Goal: Task Accomplishment & Management: Manage account settings

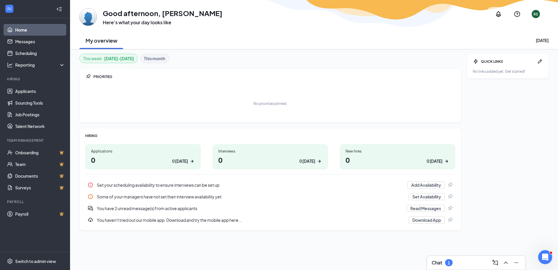
click at [164, 164] on h1 "0 0 today" at bounding box center [143, 160] width 104 height 10
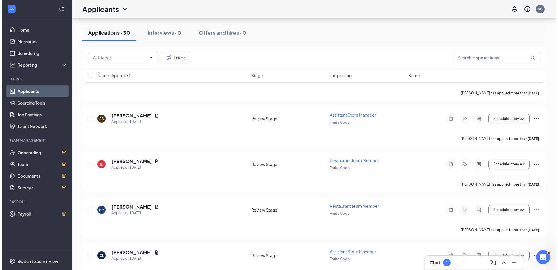
scroll to position [729, 0]
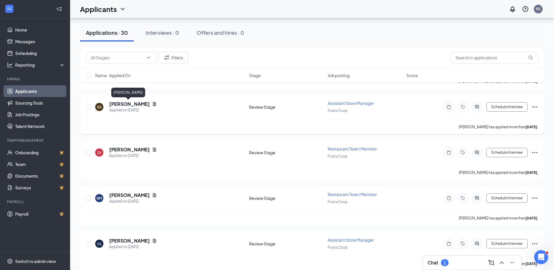
click at [130, 105] on h5 "[PERSON_NAME]" at bounding box center [129, 104] width 41 height 6
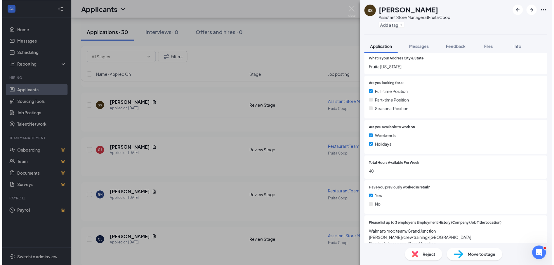
scroll to position [88, 0]
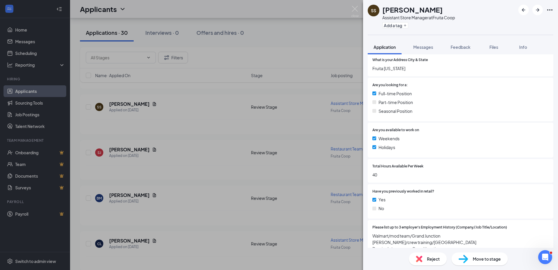
click at [188, 124] on div "SS Steven Saltou Assistant Store Manager at Fruita Coop Add a tag Application M…" at bounding box center [279, 135] width 558 height 270
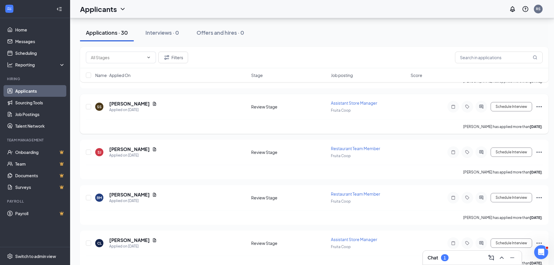
click at [540, 107] on icon "Ellipses" at bounding box center [538, 106] width 7 height 7
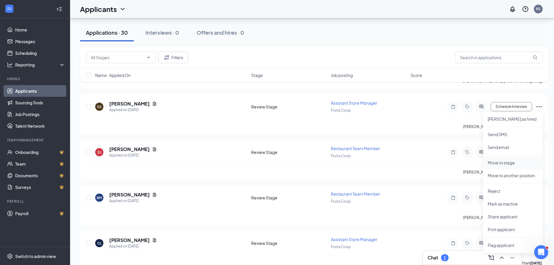
click at [514, 163] on p "Move to stage" at bounding box center [512, 163] width 50 height 6
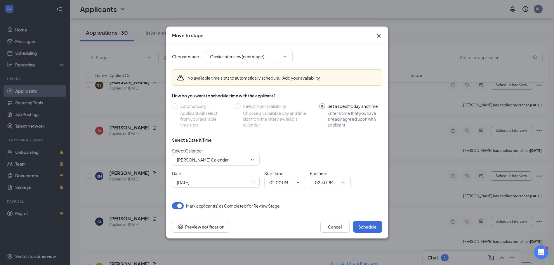
scroll to position [729, 0]
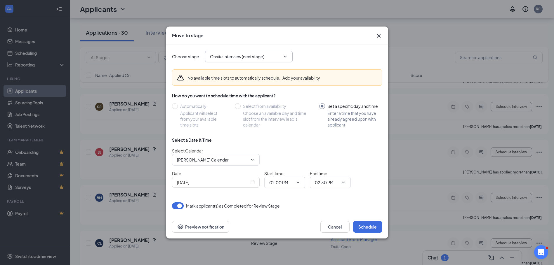
click at [263, 57] on input "Onsite Interview (next stage)" at bounding box center [245, 56] width 71 height 6
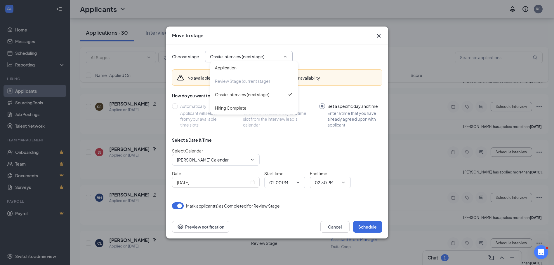
click at [263, 57] on input "Onsite Interview (next stage)" at bounding box center [245, 56] width 71 height 6
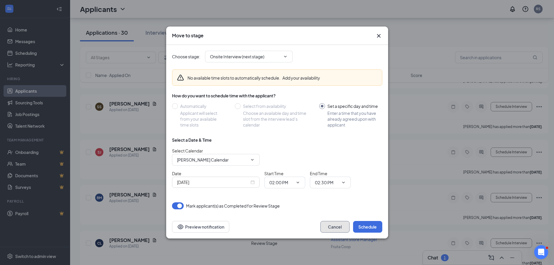
click at [330, 224] on button "Cancel" at bounding box center [334, 227] width 29 height 12
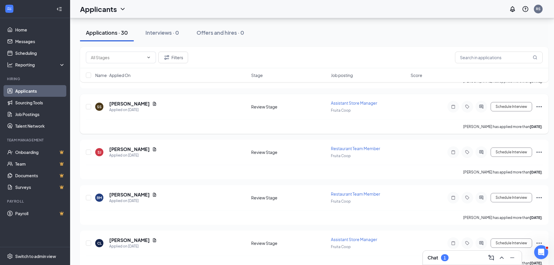
click at [537, 106] on icon "Ellipses" at bounding box center [538, 106] width 7 height 7
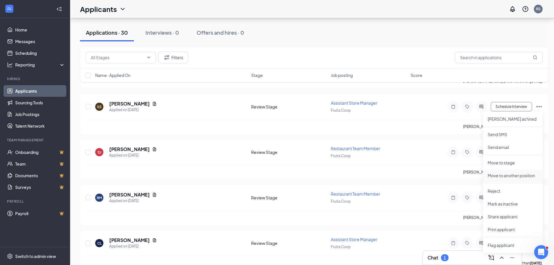
scroll to position [759, 0]
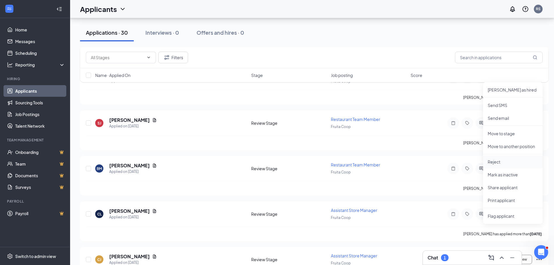
click at [499, 164] on p "Reject" at bounding box center [512, 162] width 50 height 6
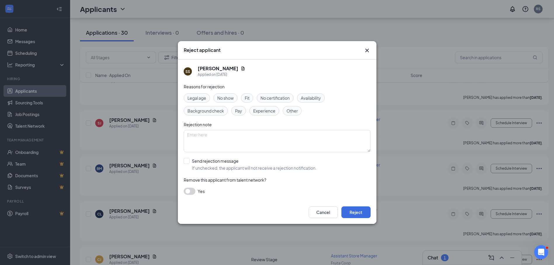
click at [294, 112] on span "Other" at bounding box center [291, 111] width 11 height 6
click at [276, 142] on textarea at bounding box center [277, 141] width 187 height 22
type textarea "HAS FOUND ANOTHER JOB"
click at [353, 212] on button "Reject" at bounding box center [355, 213] width 29 height 12
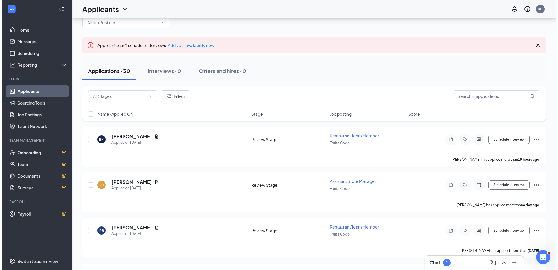
scroll to position [0, 0]
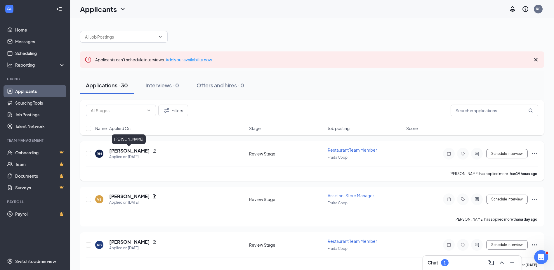
click at [132, 150] on h5 "[PERSON_NAME]" at bounding box center [129, 150] width 41 height 6
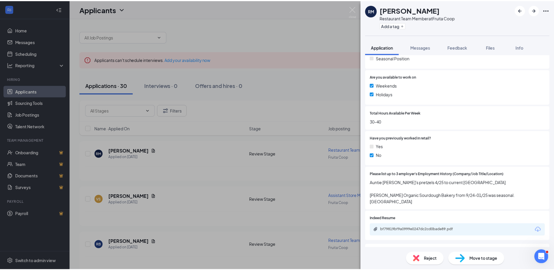
scroll to position [146, 0]
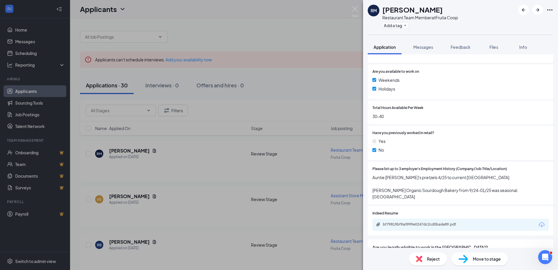
click at [189, 203] on div "RM Ruben Mendoza Restaurant Team Member at Fruita Coop Add a tag Application Me…" at bounding box center [279, 135] width 558 height 270
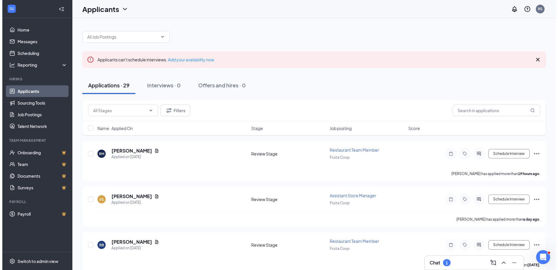
scroll to position [58, 0]
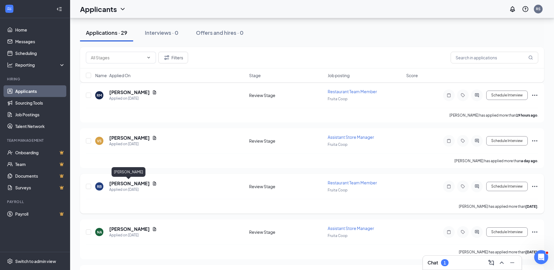
click at [132, 182] on h5 "[PERSON_NAME]" at bounding box center [129, 183] width 41 height 6
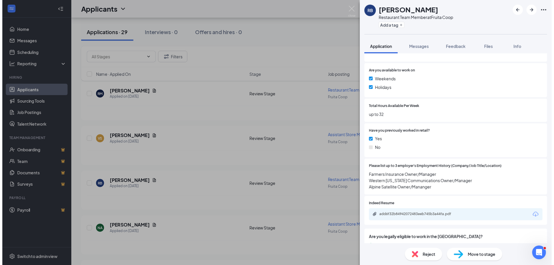
scroll to position [175, 0]
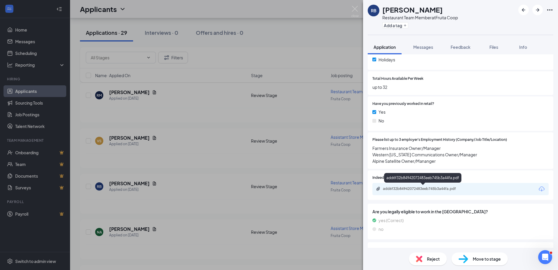
click at [440, 187] on div "add6f32b84942072483eeb745b3a44fa.pdf" at bounding box center [424, 188] width 82 height 5
click at [196, 150] on div "RB Richard Benton Restaurant Team Member at Fruita Coop Add a tag Application M…" at bounding box center [279, 135] width 558 height 270
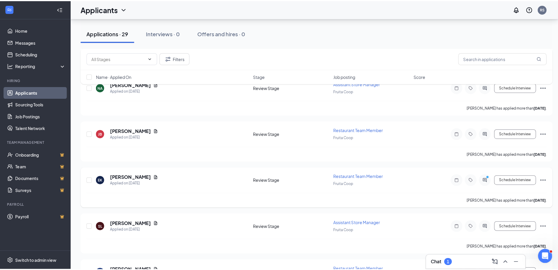
scroll to position [204, 0]
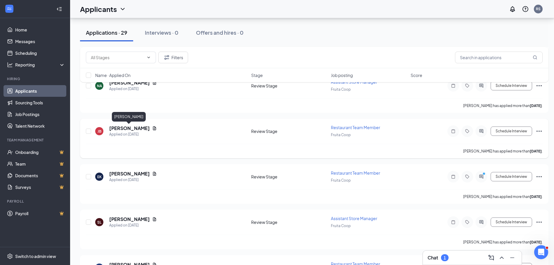
click at [125, 131] on h5 "[PERSON_NAME]" at bounding box center [129, 128] width 41 height 6
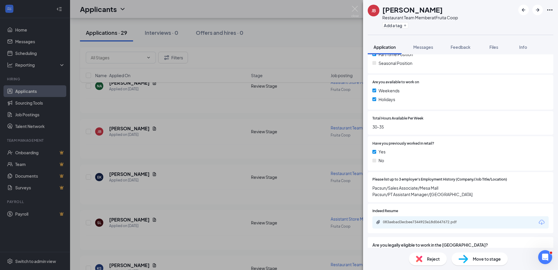
scroll to position [146, 0]
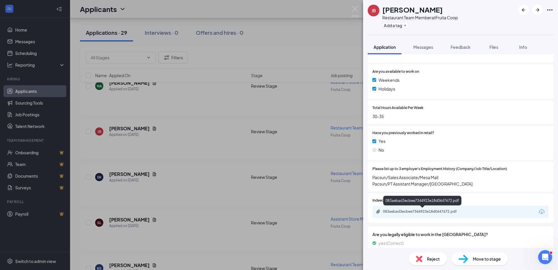
click at [416, 211] on div "083aebad3ecbee7344923e18d0647672.pdf" at bounding box center [424, 211] width 82 height 5
click at [123, 178] on div "JB Jairet Bradshaw Restaurant Team Member at Fruita Coop Add a tag Application …" at bounding box center [279, 135] width 558 height 270
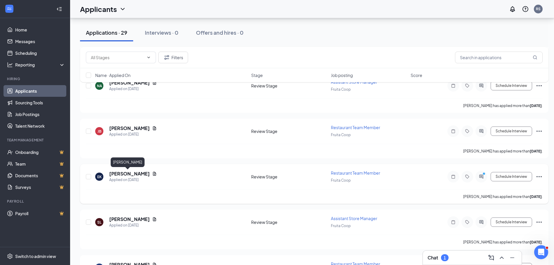
click at [124, 173] on h5 "[PERSON_NAME]" at bounding box center [129, 174] width 41 height 6
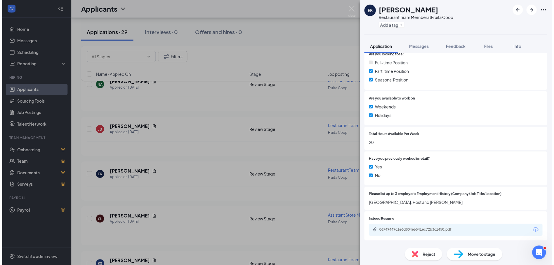
scroll to position [146, 0]
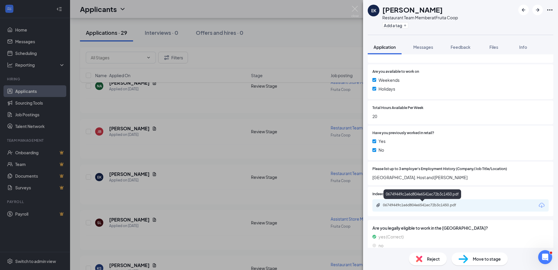
click at [415, 203] on div "06749449c1e6d804e6541ec72b3c1450.pdf" at bounding box center [424, 205] width 82 height 5
click at [167, 207] on div "EK Eden Kunkel Restaurant Team Member at Fruita Coop Add a tag Application Mess…" at bounding box center [279, 135] width 558 height 270
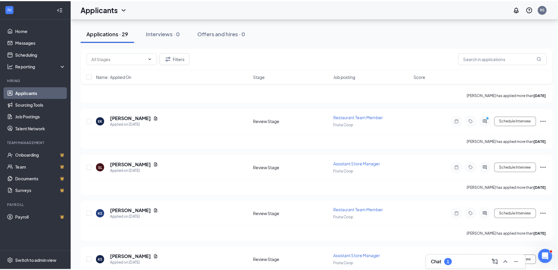
scroll to position [263, 0]
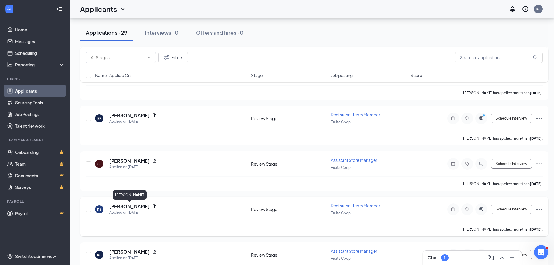
click at [132, 208] on h5 "[PERSON_NAME]" at bounding box center [129, 206] width 41 height 6
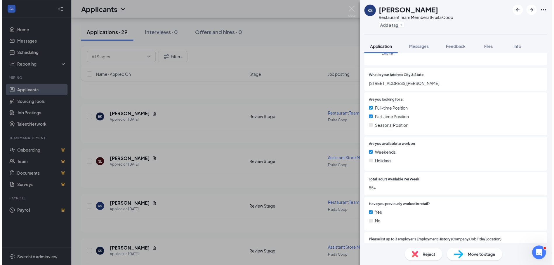
scroll to position [175, 0]
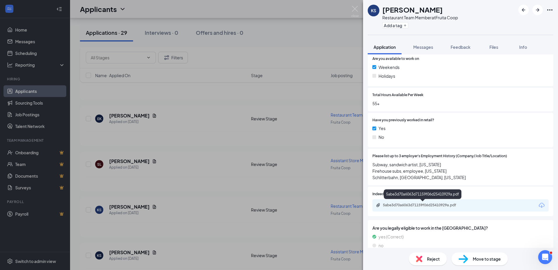
click at [422, 205] on div "5abe3d70a6063d71159f06d25410929a.pdf" at bounding box center [424, 205] width 82 height 5
click at [178, 201] on div "KS Kristeen Schneider Restaurant Team Member at Fruita Coop Add a tag Applicati…" at bounding box center [279, 135] width 558 height 270
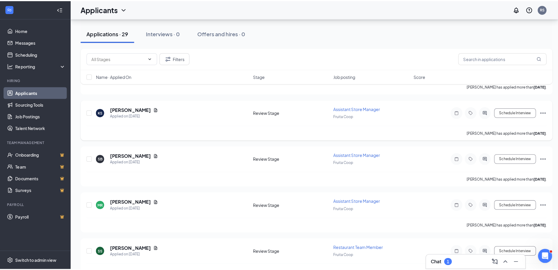
scroll to position [438, 0]
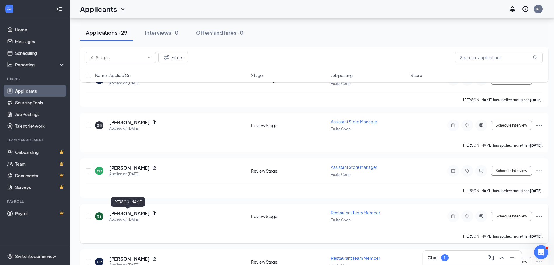
click at [132, 214] on h5 "[PERSON_NAME]" at bounding box center [129, 213] width 41 height 6
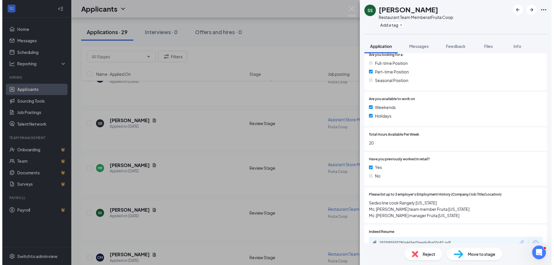
scroll to position [146, 0]
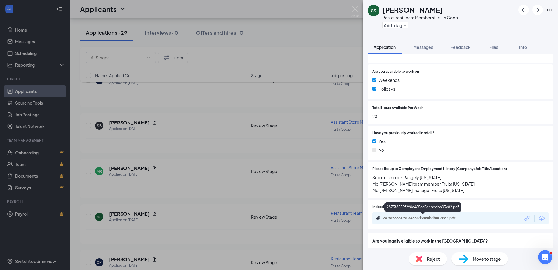
click at [439, 219] on div "2875f8555f290a465ed3aeabdba03c82.pdf" at bounding box center [424, 217] width 82 height 5
click at [123, 259] on div "SS Sean Sinclair Restaurant Team Member at Fruita Coop Add a tag Application Me…" at bounding box center [279, 135] width 558 height 270
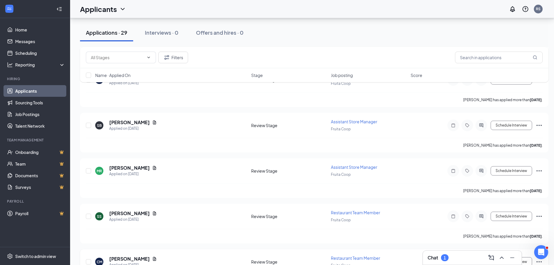
scroll to position [438, 0]
click at [127, 258] on h5 "[PERSON_NAME]" at bounding box center [129, 259] width 41 height 6
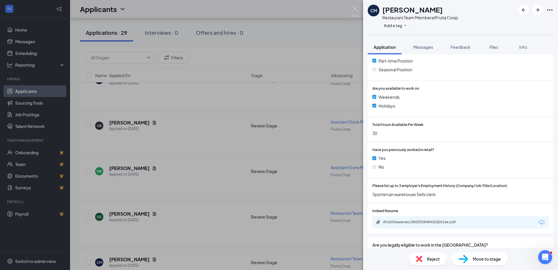
scroll to position [146, 0]
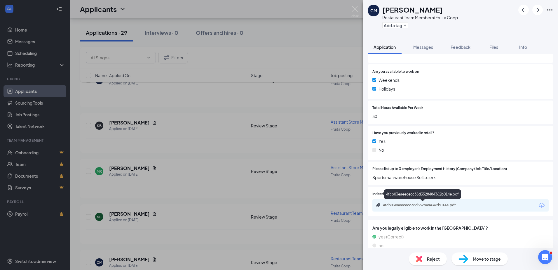
click at [419, 204] on div "4fcb03eaeececc38d3528484362b014e.pdf" at bounding box center [424, 205] width 82 height 5
click at [207, 222] on div "CM [PERSON_NAME] Restaurant Team Member at Fruita Coop Add a tag Application Me…" at bounding box center [279, 135] width 558 height 270
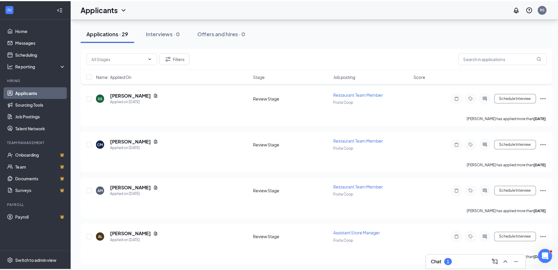
scroll to position [584, 0]
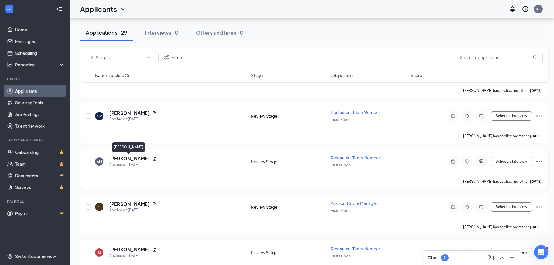
click at [137, 160] on h5 "[PERSON_NAME]" at bounding box center [129, 159] width 41 height 6
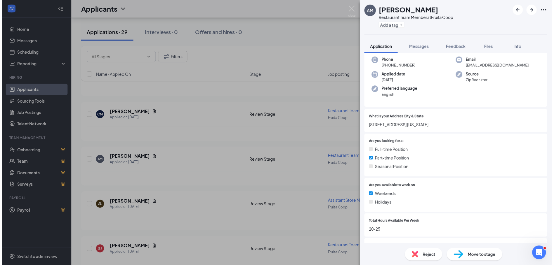
scroll to position [117, 0]
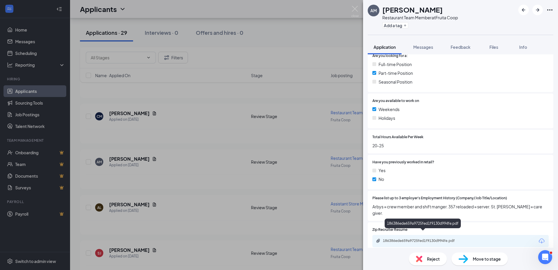
click at [407, 238] on div "186386ede659a9725fed1f9130d994fe.pdf" at bounding box center [424, 240] width 82 height 5
click at [244, 127] on div "AM [PERSON_NAME] Restaurant Team Member at Fruita Coop Add a tag Application Me…" at bounding box center [279, 135] width 558 height 270
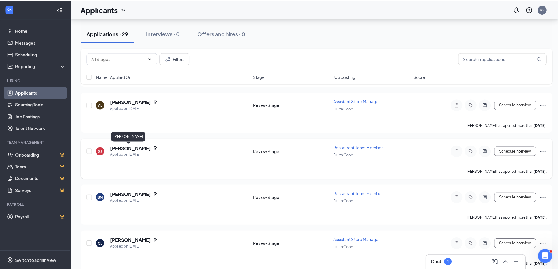
scroll to position [700, 0]
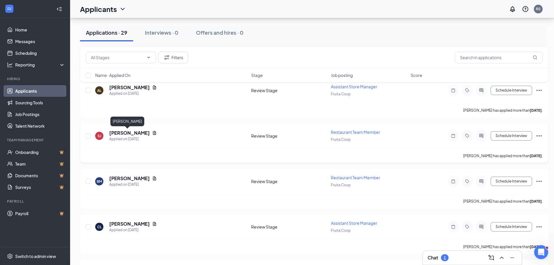
click at [124, 132] on h5 "[PERSON_NAME]" at bounding box center [129, 133] width 41 height 6
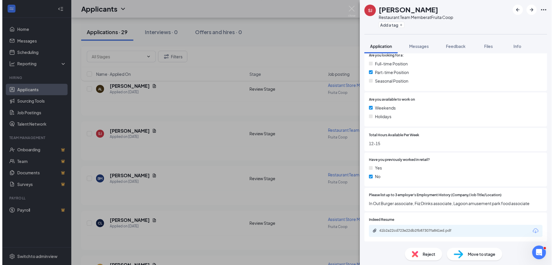
scroll to position [117, 0]
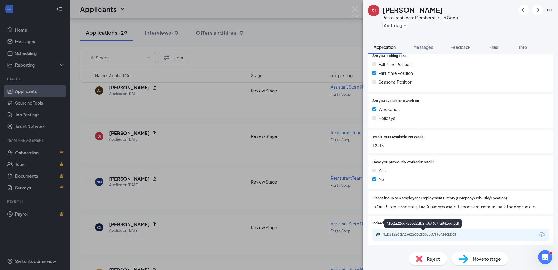
click at [417, 234] on div "41b2a22cd723e22db2fb87307fa841ed.pdf" at bounding box center [424, 234] width 82 height 5
click at [201, 152] on div "SJ [PERSON_NAME] Restaurant Team Member at Fruita Coop Add a tag Application Me…" at bounding box center [279, 135] width 558 height 270
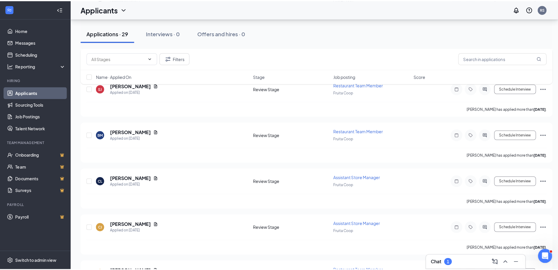
scroll to position [759, 0]
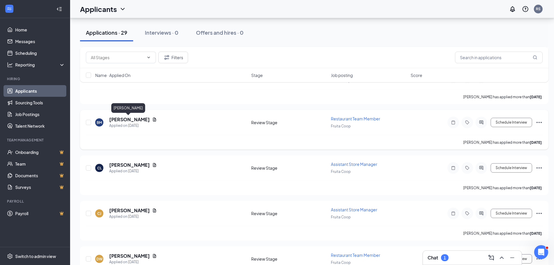
click at [120, 118] on h5 "[PERSON_NAME]" at bounding box center [129, 119] width 41 height 6
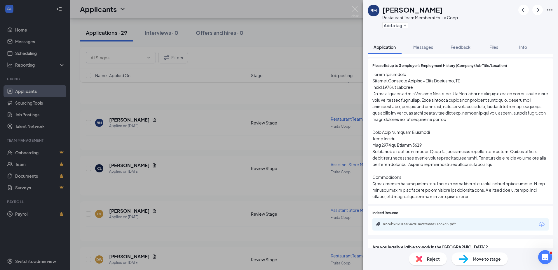
scroll to position [263, 0]
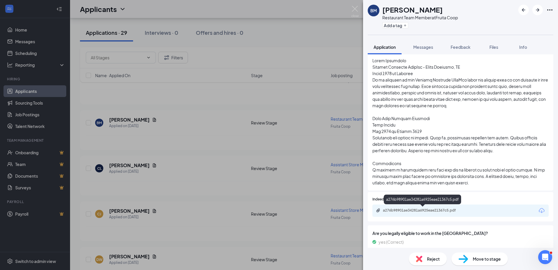
click at [445, 210] on div "a276b98901ae34281a6925eae21367c5.pdf" at bounding box center [424, 210] width 82 height 5
click at [193, 186] on div "[PERSON_NAME] Restaurant Team Member at Fruita Coop Add a tag Application Messa…" at bounding box center [279, 135] width 558 height 270
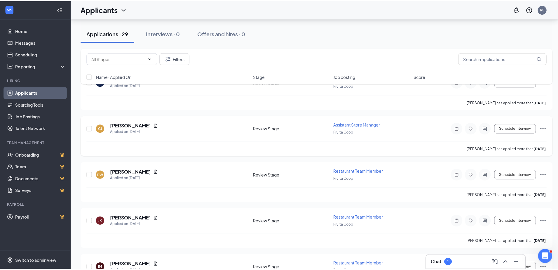
scroll to position [847, 0]
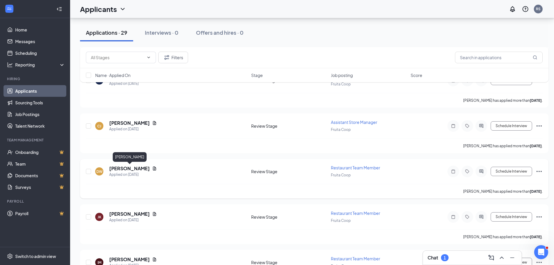
click at [137, 169] on h5 "[PERSON_NAME]" at bounding box center [129, 168] width 41 height 6
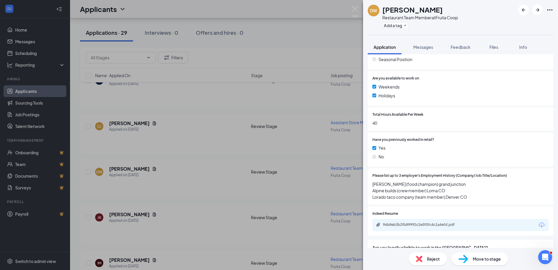
scroll to position [146, 0]
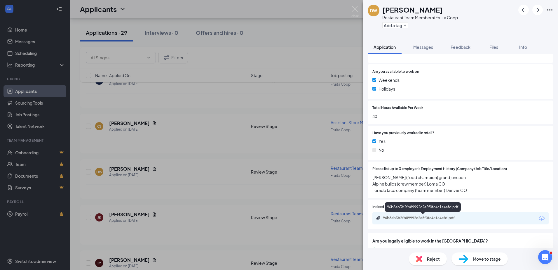
click at [424, 217] on div "96b8eb3b2fb89992c2e5f0fc4c1a4efd.pdf" at bounding box center [424, 217] width 82 height 5
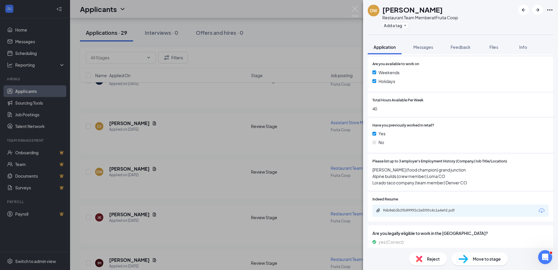
scroll to position [212, 0]
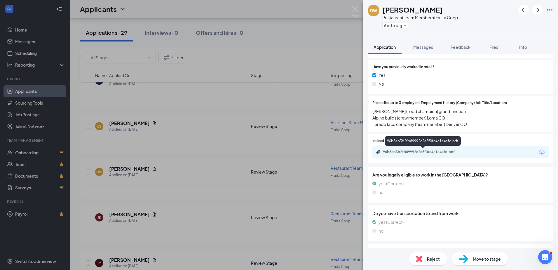
click at [427, 152] on div "96b8eb3b2fb89992c2e5f0fc4c1a4efd.pdf" at bounding box center [424, 151] width 82 height 5
click at [192, 194] on div "[PERSON_NAME] Restaurant Team Member at Fruita Coop Add a tag Application Messa…" at bounding box center [279, 135] width 558 height 270
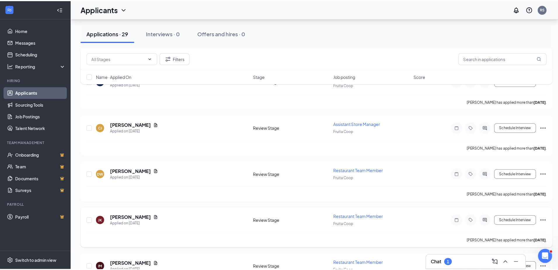
scroll to position [876, 0]
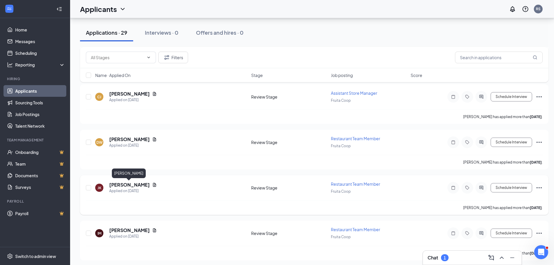
click at [132, 188] on h5 "[PERSON_NAME]" at bounding box center [129, 185] width 41 height 6
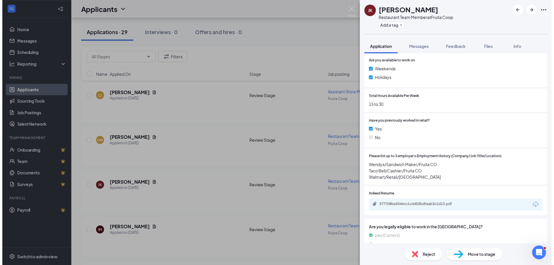
scroll to position [175, 0]
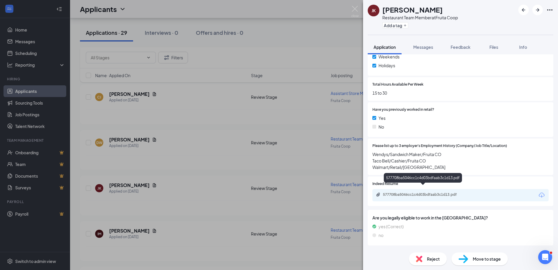
click at [425, 192] on div "577708ba5046cc1c4d03bdfaab3c1d13.pdf" at bounding box center [423, 195] width 95 height 6
click at [192, 204] on div "JK [PERSON_NAME] Restaurant Team Member at Fruita Coop Add a tag Application Me…" at bounding box center [279, 135] width 558 height 270
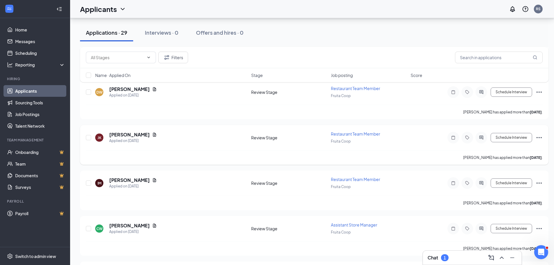
scroll to position [934, 0]
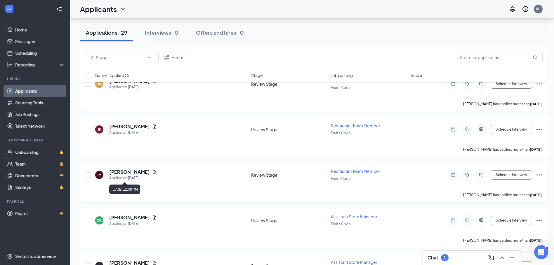
click at [124, 177] on div "Applied on [DATE]" at bounding box center [133, 178] width 48 height 6
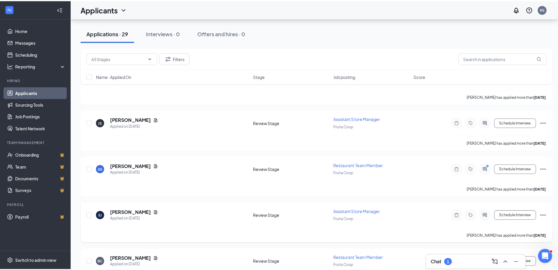
scroll to position [1080, 0]
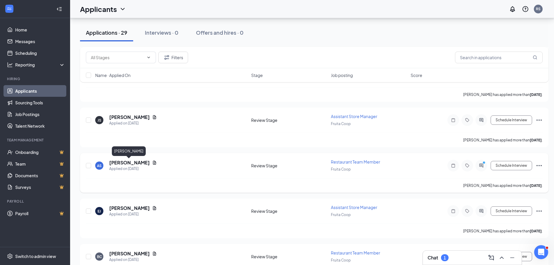
click at [120, 165] on h5 "[PERSON_NAME]" at bounding box center [129, 163] width 41 height 6
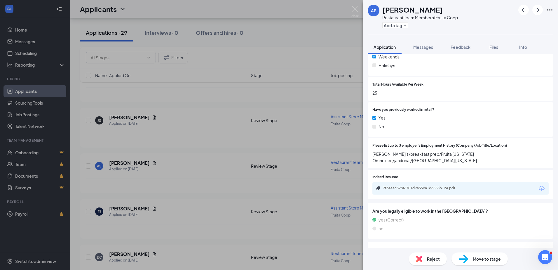
scroll to position [175, 0]
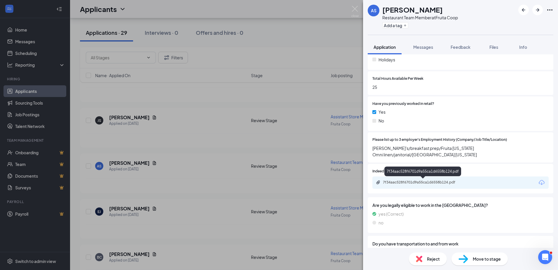
click at [406, 184] on div "7f34aac528f6701d9a55ca1d6558b124.pdf" at bounding box center [424, 182] width 82 height 5
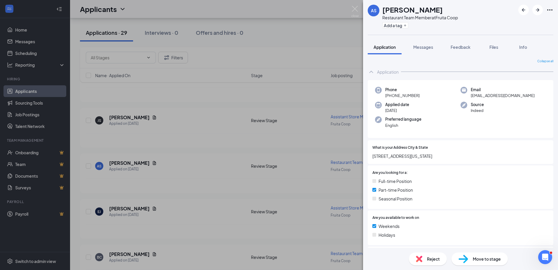
scroll to position [175, 0]
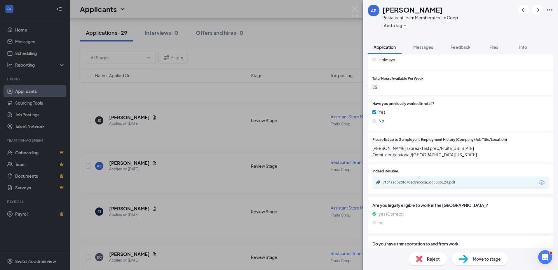
click at [189, 170] on div "AS Angela Sanchez Restaurant Team Member at Fruita Coop Add a tag Application M…" at bounding box center [279, 135] width 558 height 270
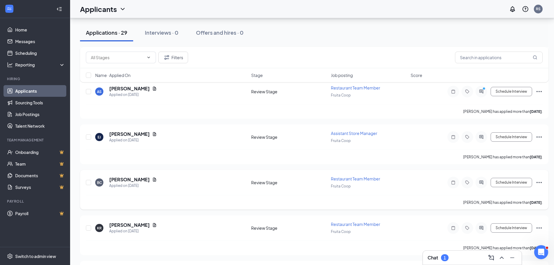
scroll to position [1168, 0]
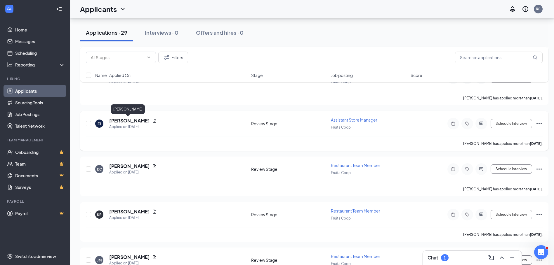
click at [126, 121] on h5 "[PERSON_NAME]" at bounding box center [129, 121] width 41 height 6
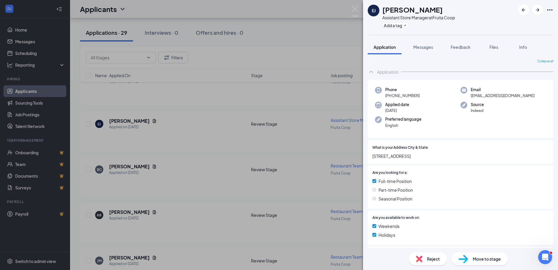
click at [177, 139] on div "EJ Erin Johnston Assistant Store Manager at Fruita Coop Add a tag Application M…" at bounding box center [279, 135] width 558 height 270
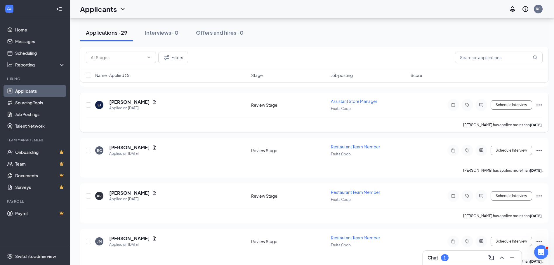
scroll to position [1197, 0]
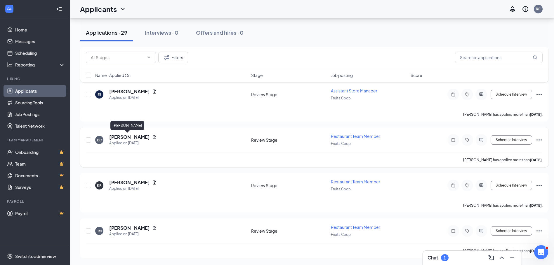
click at [127, 135] on h5 "[PERSON_NAME]" at bounding box center [129, 137] width 41 height 6
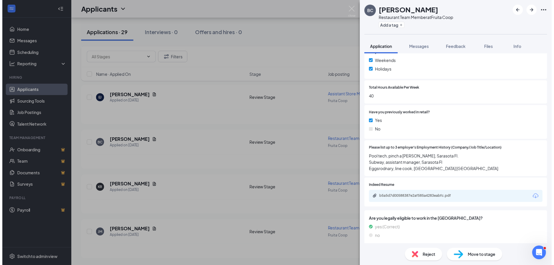
scroll to position [175, 0]
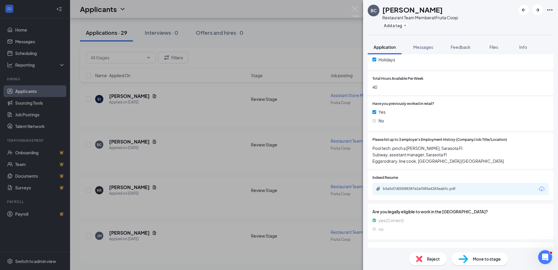
click at [221, 140] on div "BC Brian Capps Restaurant Team Member at Fruita Coop Add a tag Application Mess…" at bounding box center [279, 135] width 558 height 270
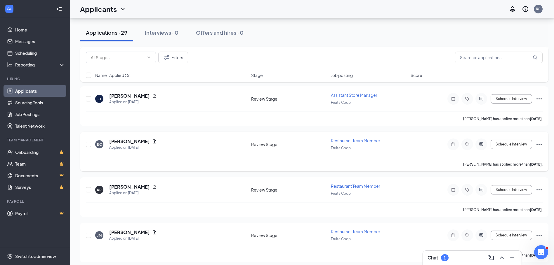
scroll to position [1197, 0]
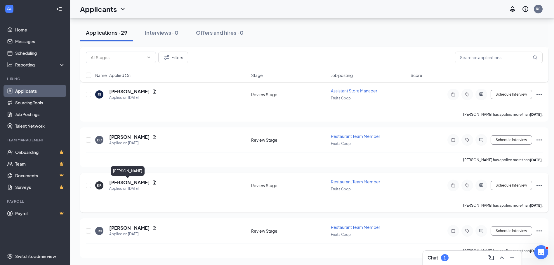
click at [128, 184] on h5 "[PERSON_NAME]" at bounding box center [129, 182] width 41 height 6
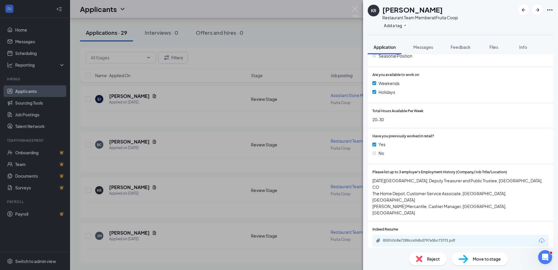
scroll to position [146, 0]
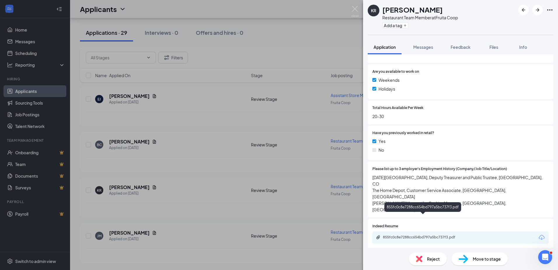
click at [406, 235] on div "855fc0c8e7288cc654bd797a5bc737f3.pdf" at bounding box center [424, 237] width 82 height 5
click at [185, 176] on div "KR Keelee Redd Restaurant Team Member at Fruita Coop Add a tag Application Mess…" at bounding box center [279, 135] width 558 height 270
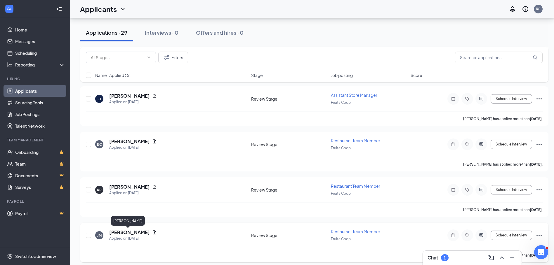
click at [122, 235] on h5 "[PERSON_NAME]" at bounding box center [129, 232] width 41 height 6
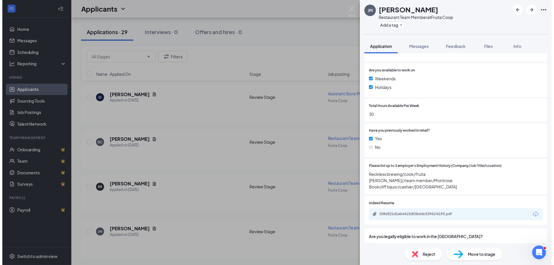
scroll to position [175, 0]
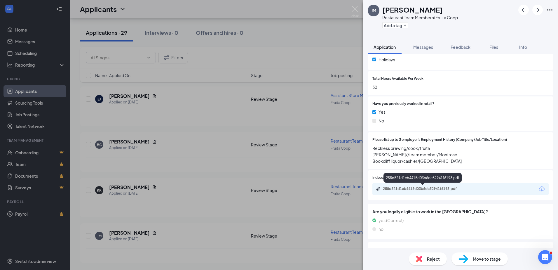
click at [437, 186] on div "258d521d1eb4415d03b6dc52941f6193.pdf" at bounding box center [424, 188] width 82 height 5
click at [220, 114] on div "JM Joshua Miller Restaurant Team Member at Fruita Coop Add a tag Application Me…" at bounding box center [279, 135] width 558 height 270
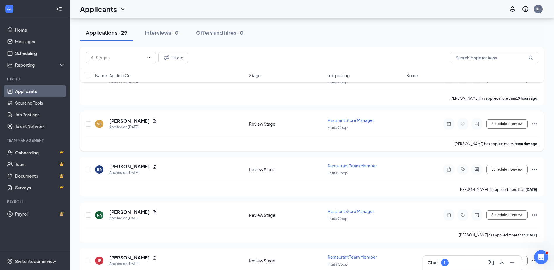
scroll to position [88, 0]
